Goal: Task Accomplishment & Management: Complete application form

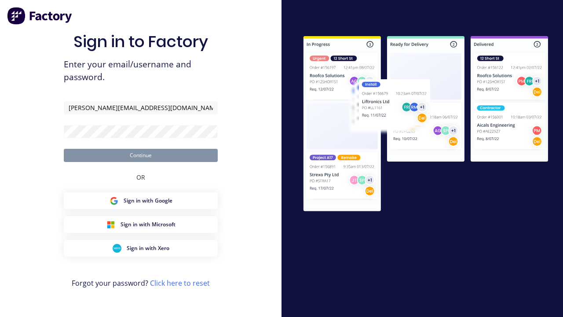
type input "[PERSON_NAME][EMAIL_ADDRESS][DOMAIN_NAME]"
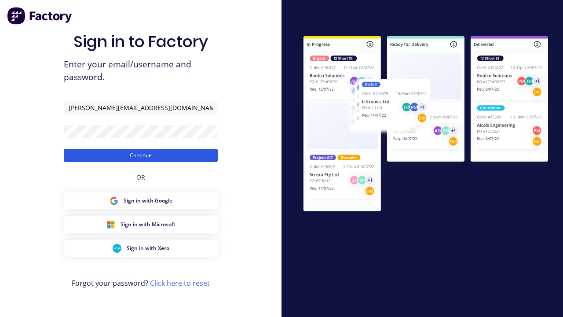
click at [141, 155] on button "Continue" at bounding box center [141, 155] width 154 height 13
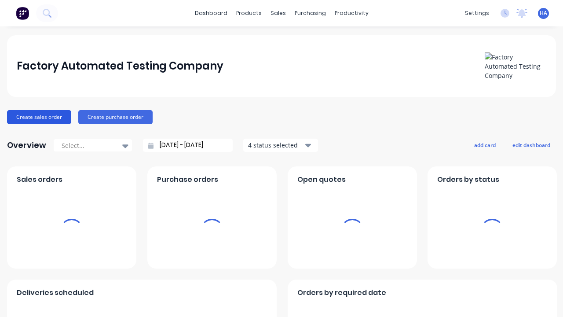
click at [39, 117] on button "Create sales order" at bounding box center [39, 117] width 64 height 14
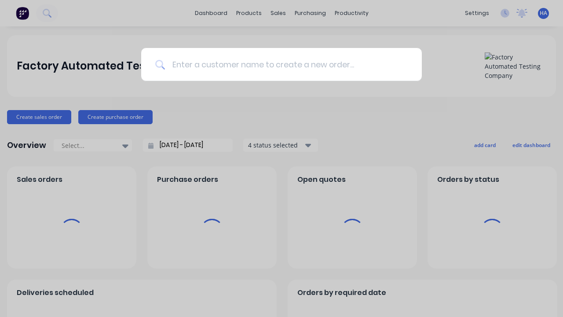
click at [286, 64] on input at bounding box center [286, 64] width 243 height 33
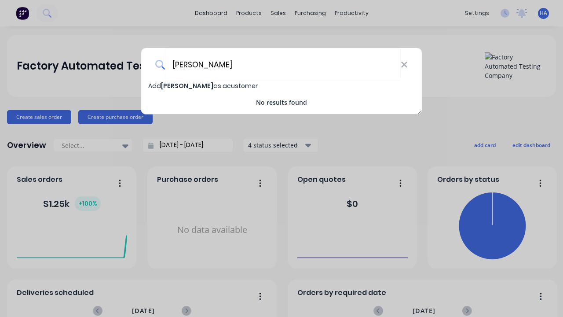
type input "[PERSON_NAME]"
click at [155, 86] on span "Add [PERSON_NAME] as a customer" at bounding box center [203, 85] width 110 height 9
select select "AU"
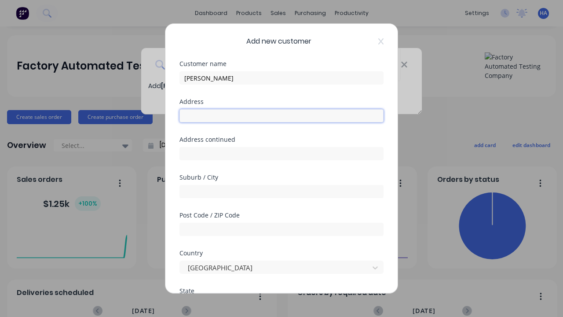
click at [282, 116] on input "text" at bounding box center [282, 115] width 204 height 13
type input "1281 Wevu Mill"
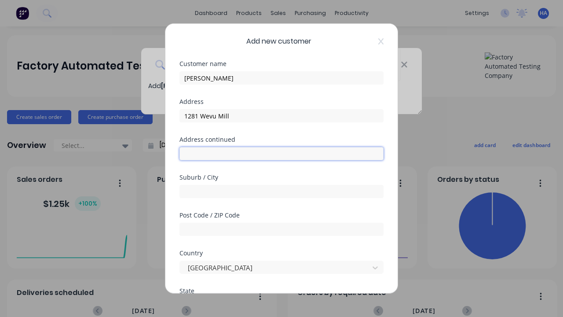
click at [282, 154] on input "text" at bounding box center [282, 153] width 204 height 13
type input "699 [GEOGRAPHIC_DATA]"
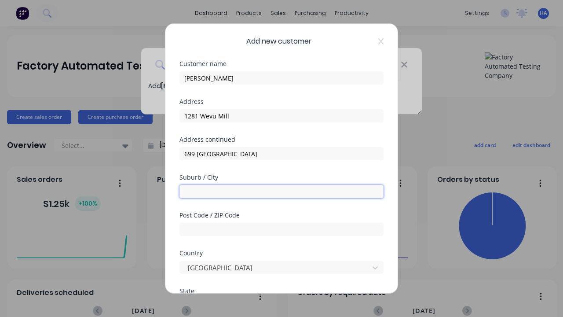
click at [282, 191] on input "text" at bounding box center [282, 191] width 204 height 13
type input "Ipetivuc"
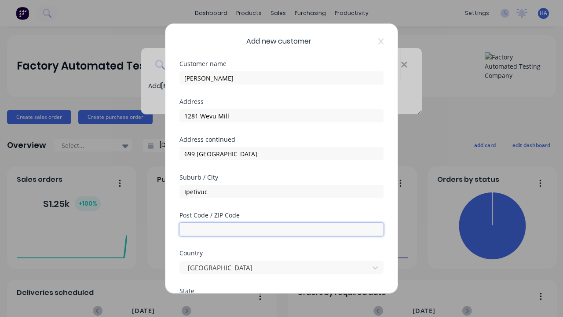
click at [282, 229] on input "text" at bounding box center [282, 229] width 204 height 13
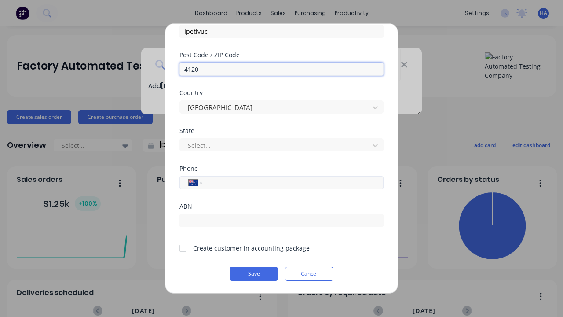
type input "4120"
click at [291, 183] on input "tel" at bounding box center [292, 183] width 166 height 10
type input "0413 456 123"
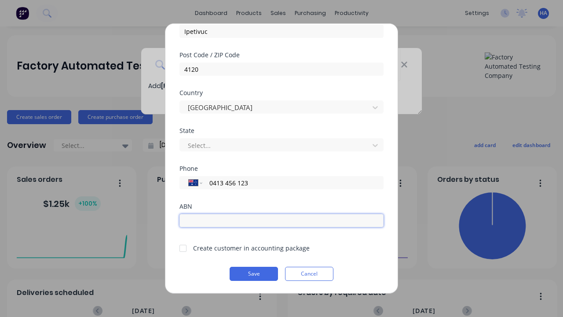
click at [282, 220] on input "text" at bounding box center [282, 220] width 204 height 13
type input "12341234"
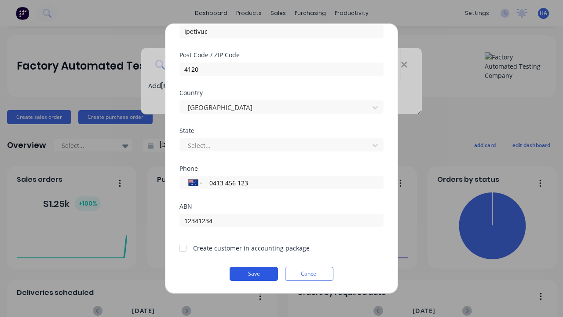
click at [254, 274] on button "Save" at bounding box center [254, 274] width 48 height 14
